Goal: Task Accomplishment & Management: Use online tool/utility

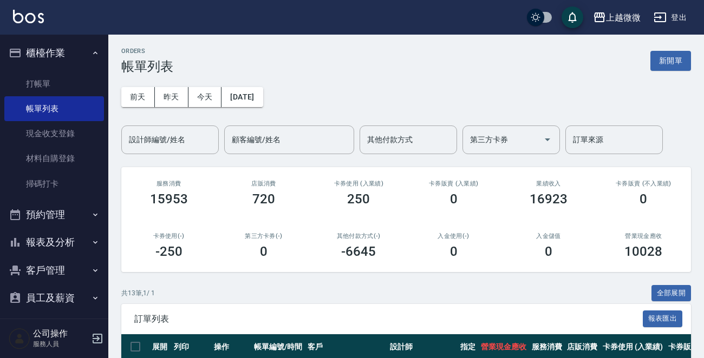
scroll to position [271, 0]
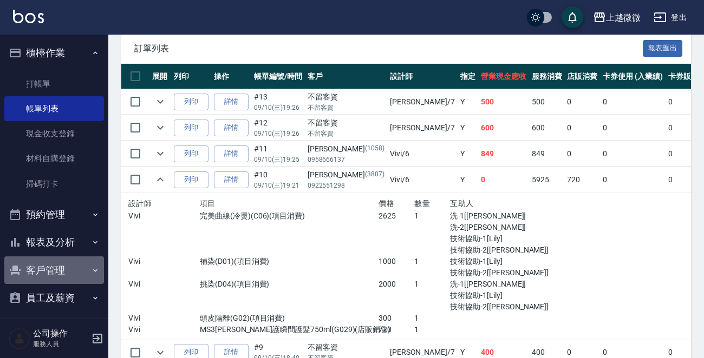
click at [54, 265] on button "客戶管理" at bounding box center [54, 271] width 100 height 28
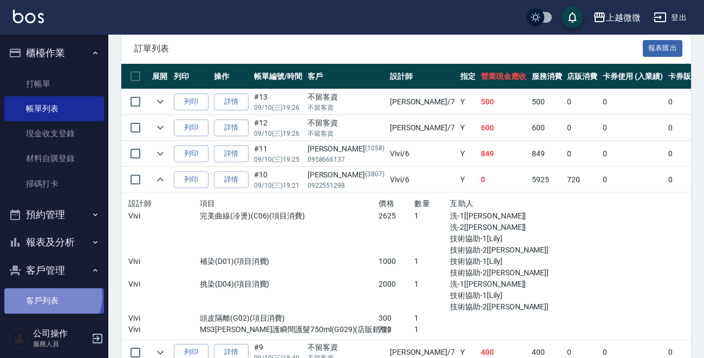
click at [50, 297] on link "客戶列表" at bounding box center [54, 301] width 100 height 25
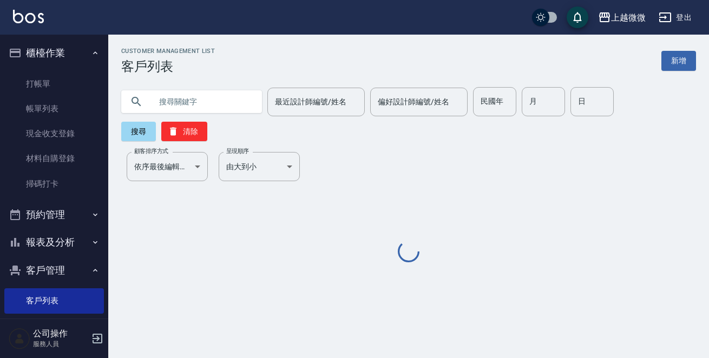
click at [180, 96] on input "text" at bounding box center [203, 101] width 102 height 29
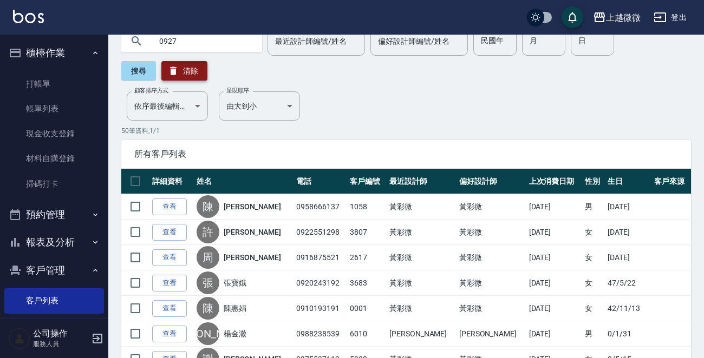
scroll to position [43, 0]
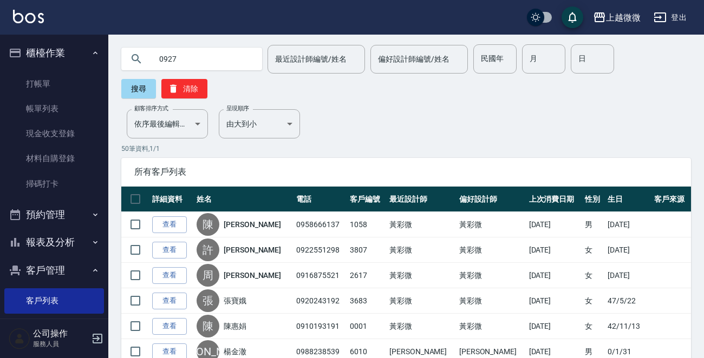
click at [192, 62] on input "0927" at bounding box center [203, 58] width 102 height 29
type input "0927026135"
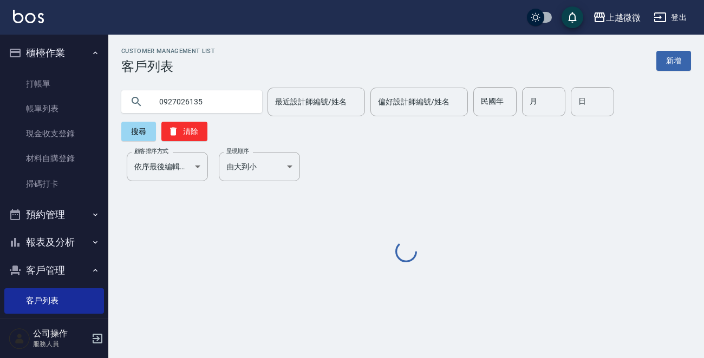
scroll to position [0, 0]
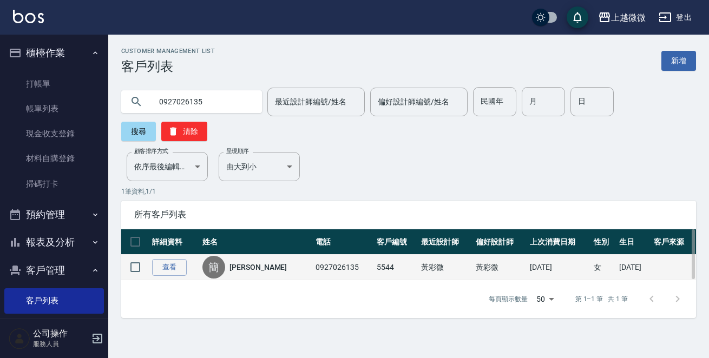
click at [235, 262] on link "[PERSON_NAME]" at bounding box center [258, 267] width 57 height 11
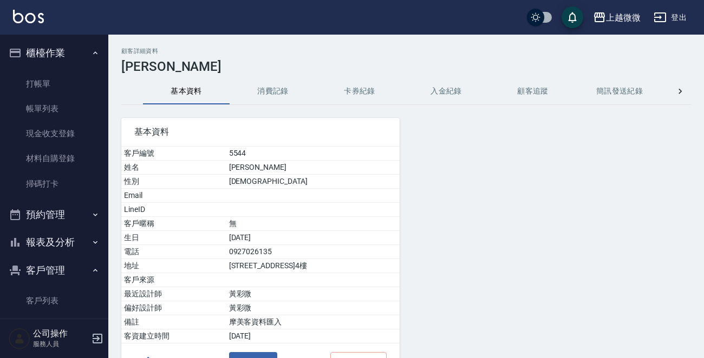
click at [270, 85] on button "消費記錄" at bounding box center [273, 91] width 87 height 26
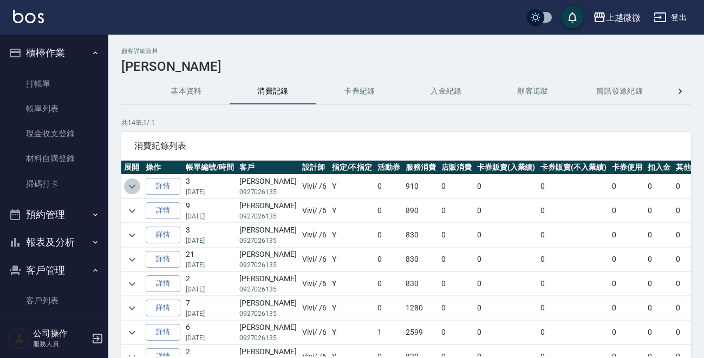
click at [130, 185] on icon "expand row" at bounding box center [132, 186] width 13 height 13
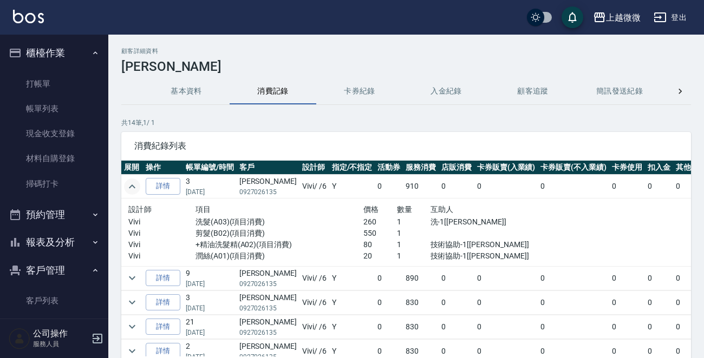
click at [26, 17] on img at bounding box center [28, 17] width 31 height 14
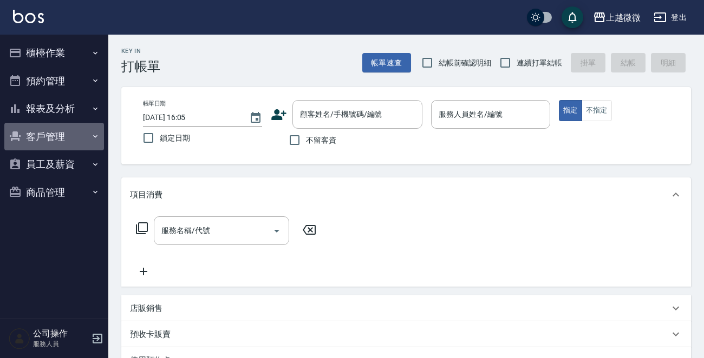
click at [54, 138] on button "客戶管理" at bounding box center [54, 137] width 100 height 28
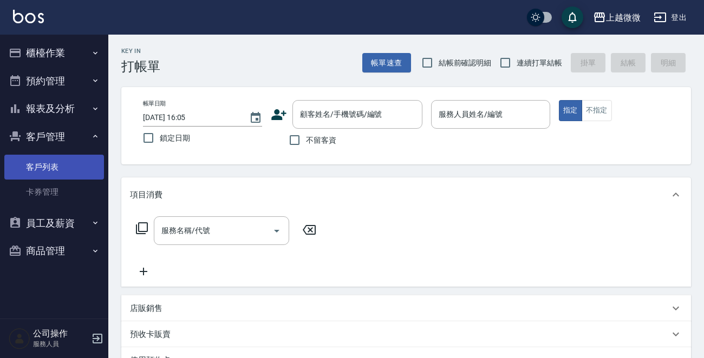
click at [49, 161] on link "客戶列表" at bounding box center [54, 167] width 100 height 25
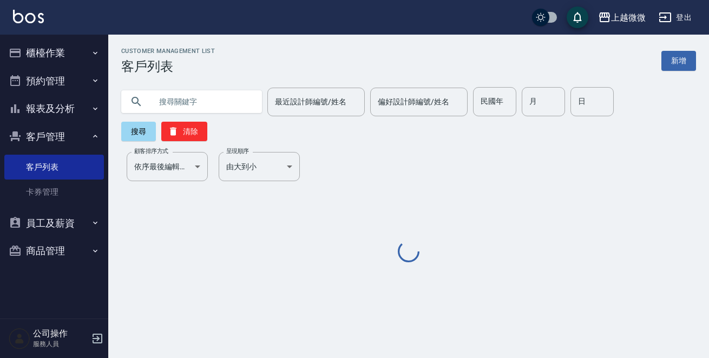
click at [199, 104] on input "text" at bounding box center [203, 101] width 102 height 29
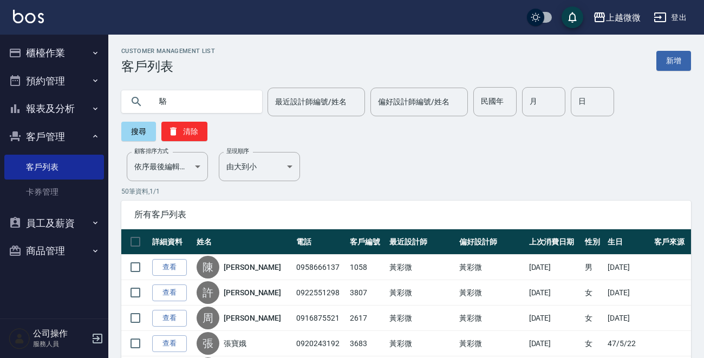
type input "駱"
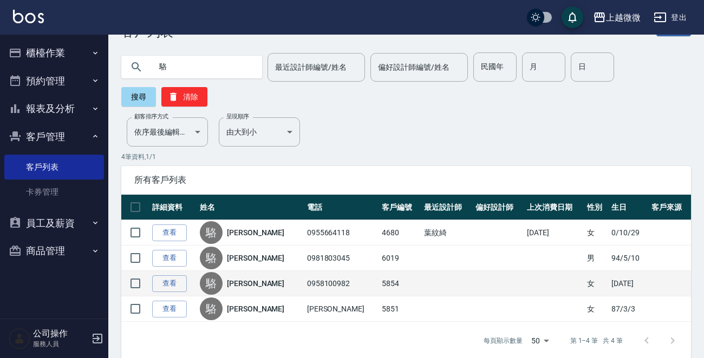
scroll to position [49, 0]
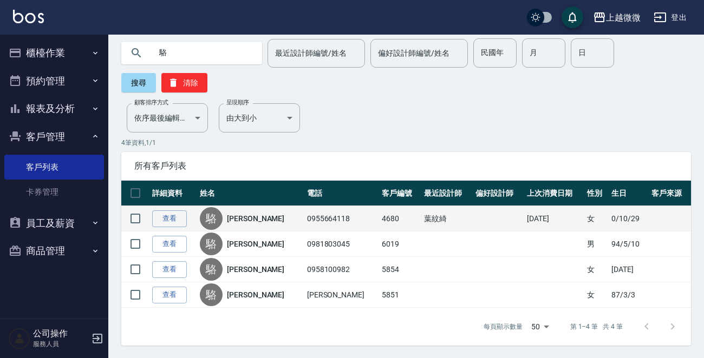
click at [242, 213] on link "[PERSON_NAME]" at bounding box center [255, 218] width 57 height 11
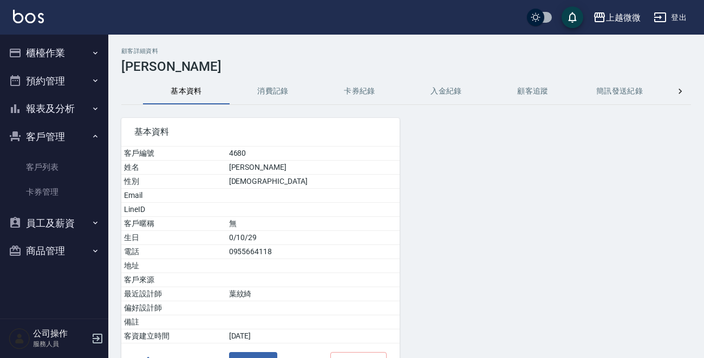
click at [254, 88] on button "消費記錄" at bounding box center [273, 91] width 87 height 26
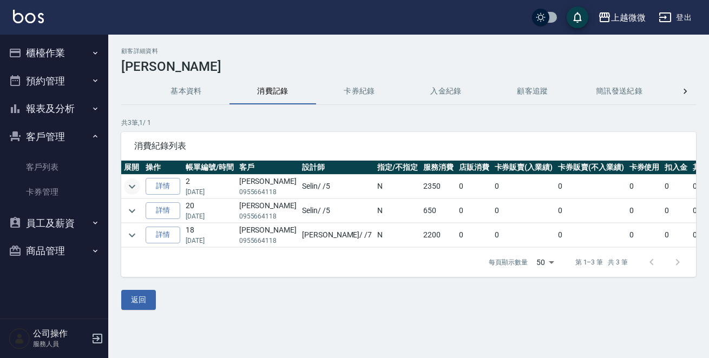
click at [134, 187] on icon "expand row" at bounding box center [132, 186] width 13 height 13
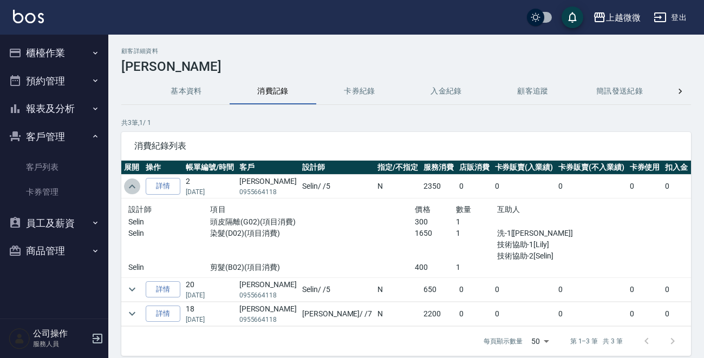
click at [134, 187] on icon "expand row" at bounding box center [132, 187] width 6 height 4
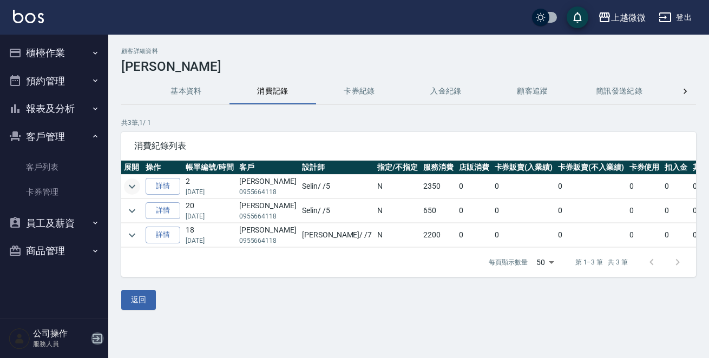
click at [97, 333] on icon "button" at bounding box center [97, 338] width 13 height 13
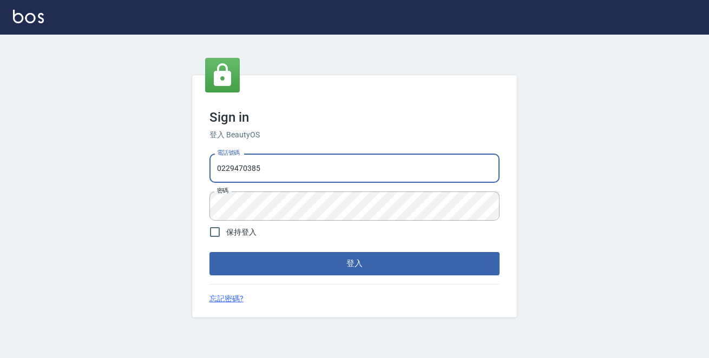
drag, startPoint x: 306, startPoint y: 161, endPoint x: 6, endPoint y: 122, distance: 302.4
click at [6, 122] on div "Sign in 登入 BeautyOS 電話號碼 0229470385 電話號碼 密碼 密碼 保持登入 登入 忘記密碼?" at bounding box center [354, 197] width 709 height 324
type input "0972809892"
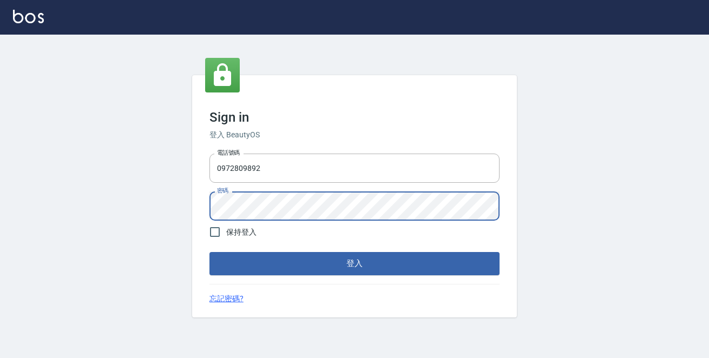
click at [210, 252] on button "登入" at bounding box center [355, 263] width 290 height 23
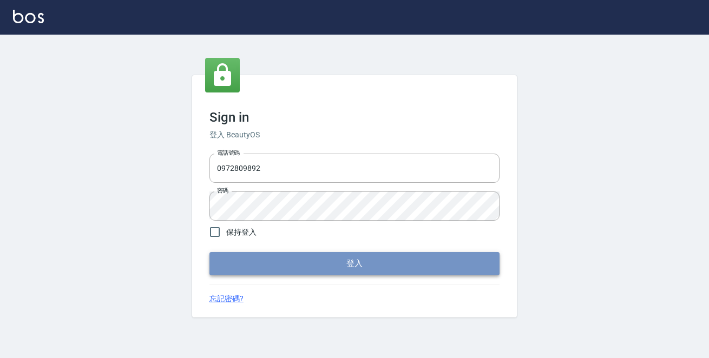
click at [274, 257] on button "登入" at bounding box center [355, 263] width 290 height 23
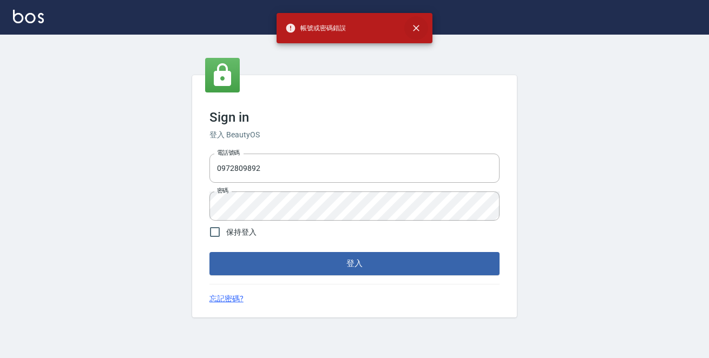
click at [418, 26] on icon "close" at bounding box center [416, 28] width 6 height 6
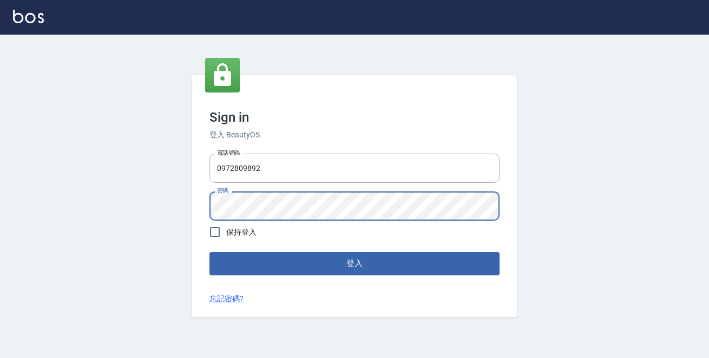
click at [0, 177] on div "Sign in 登入 BeautyOS 電話號碼 0972809892 電話號碼 密碼 密碼 保持登入 登入 忘記密碼?" at bounding box center [354, 197] width 709 height 324
click at [210, 252] on button "登入" at bounding box center [355, 263] width 290 height 23
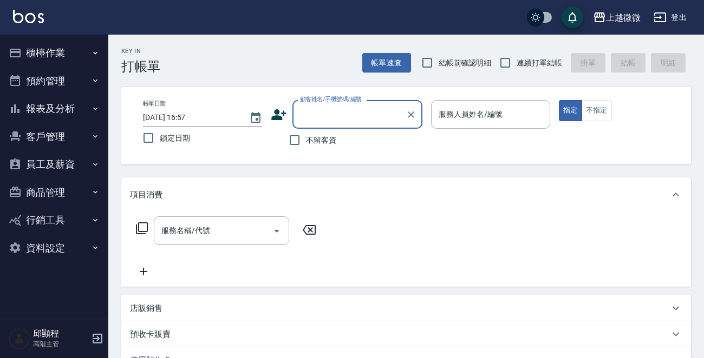
click at [77, 161] on button "員工及薪資" at bounding box center [54, 164] width 100 height 28
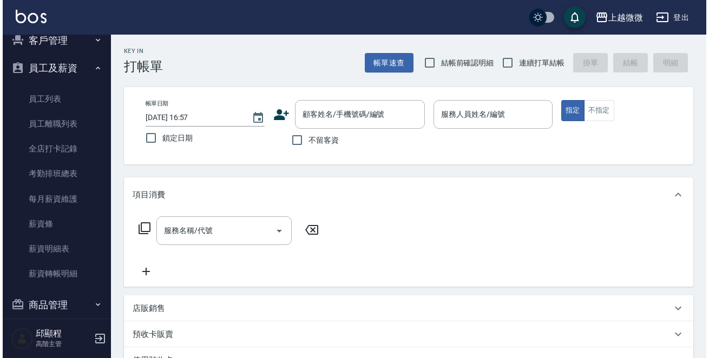
scroll to position [162, 0]
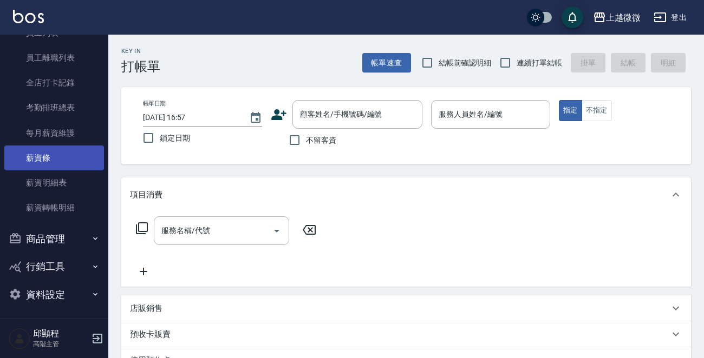
click at [61, 156] on link "薪資條" at bounding box center [54, 158] width 100 height 25
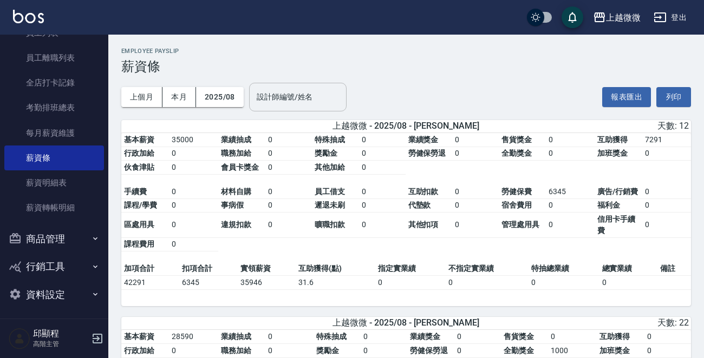
click at [286, 96] on div "設計師編號/姓名 設計師編號/姓名" at bounding box center [297, 97] width 97 height 29
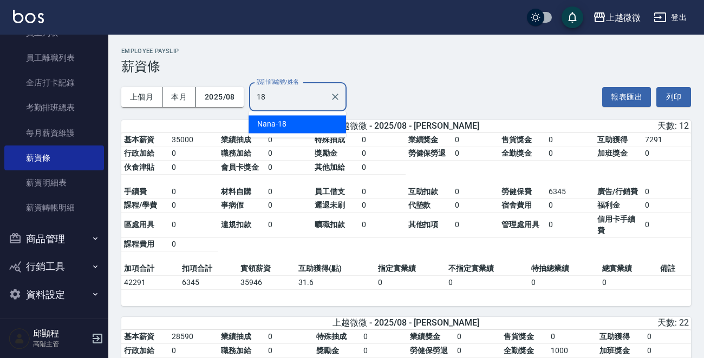
click at [271, 123] on span "Nana" at bounding box center [266, 124] width 18 height 11
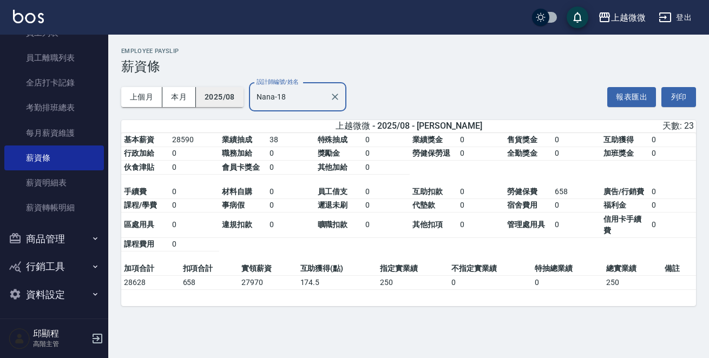
type input "Nana-18"
click at [228, 93] on button "2025/08" at bounding box center [220, 97] width 48 height 20
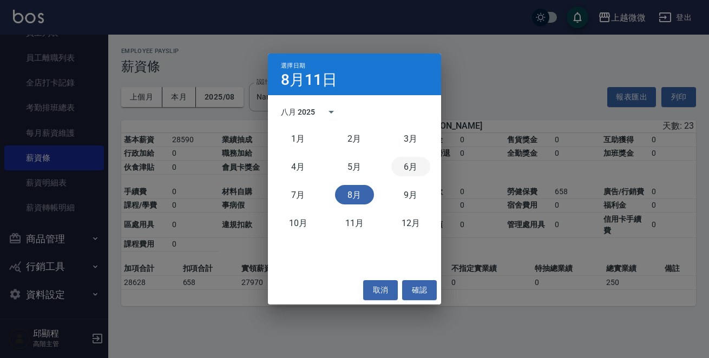
click at [408, 169] on button "6月" at bounding box center [410, 166] width 39 height 19
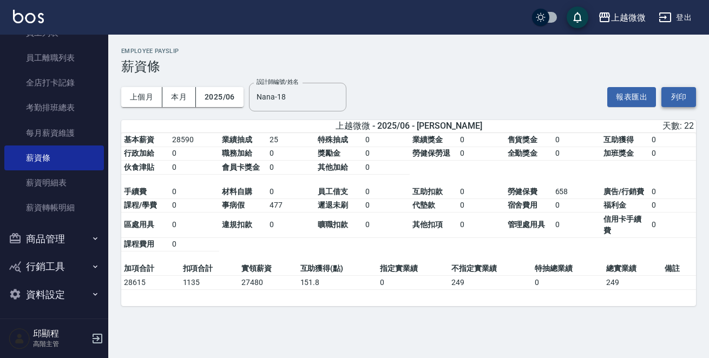
click at [694, 97] on button "列印" at bounding box center [679, 97] width 35 height 20
click at [227, 97] on button "2025/06" at bounding box center [220, 97] width 48 height 20
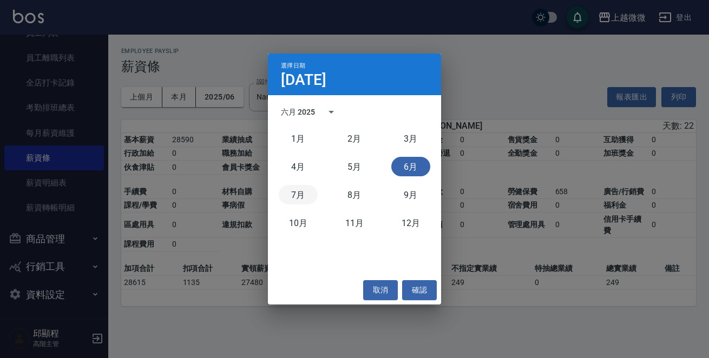
click at [303, 191] on button "7月" at bounding box center [298, 194] width 39 height 19
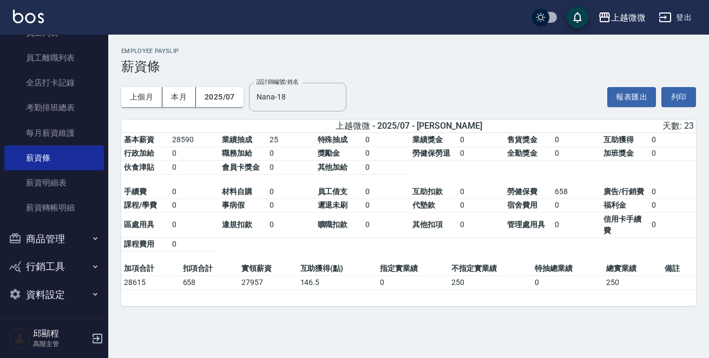
click at [690, 98] on button "列印" at bounding box center [679, 97] width 35 height 20
click at [94, 337] on icon "button" at bounding box center [97, 338] width 13 height 13
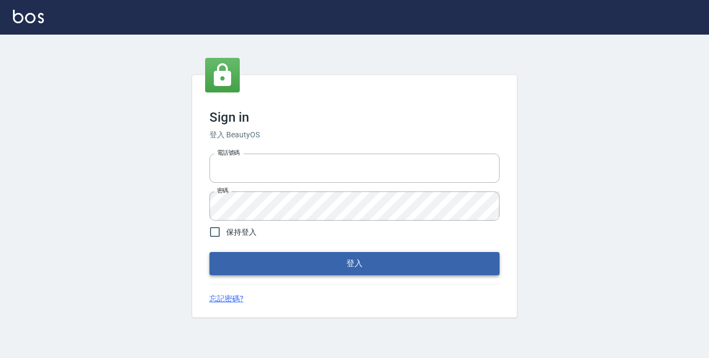
type input "0229470385"
click at [342, 263] on button "登入" at bounding box center [355, 263] width 290 height 23
